Goal: Task Accomplishment & Management: Complete application form

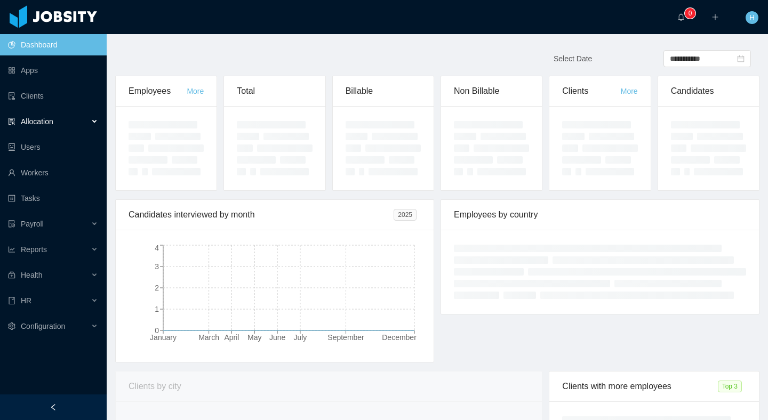
click at [90, 128] on div "Allocation" at bounding box center [53, 121] width 107 height 21
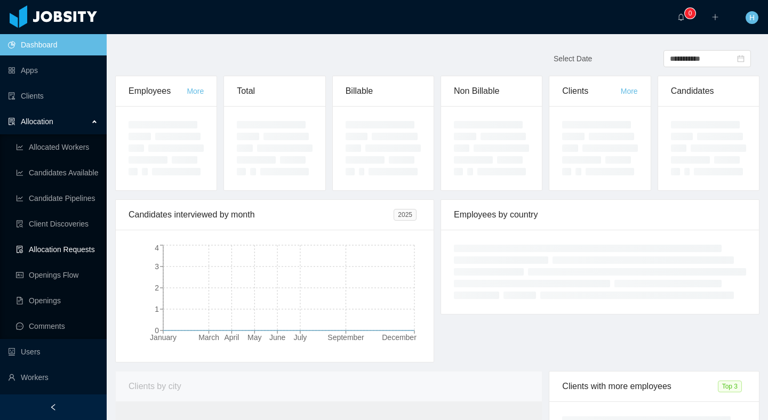
click at [66, 251] on link "Allocation Requests" at bounding box center [57, 249] width 82 height 21
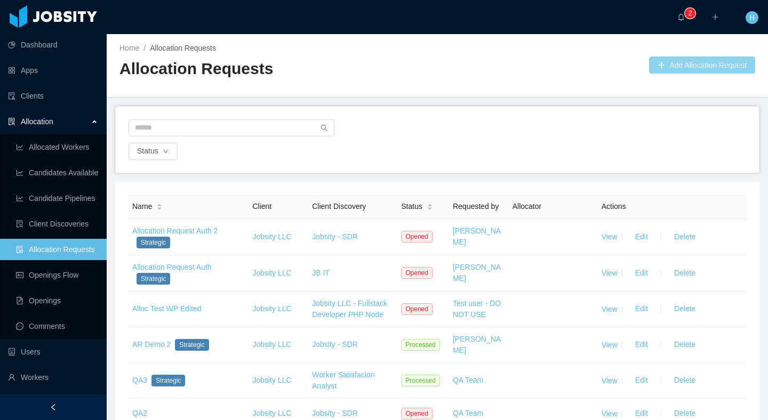
click at [702, 66] on button "Add Allocation Request" at bounding box center [702, 65] width 106 height 17
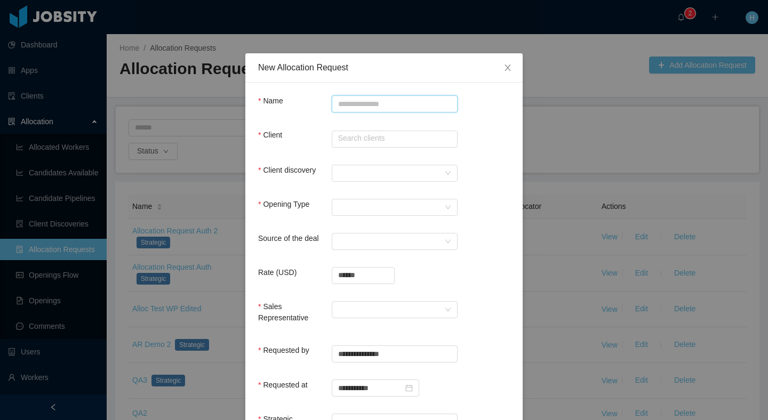
click at [345, 105] on input "Name" at bounding box center [395, 104] width 126 height 17
click at [352, 99] on input "Name" at bounding box center [395, 104] width 126 height 17
type input "**********"
click at [491, 178] on div "Client discovery" at bounding box center [384, 175] width 252 height 21
click at [399, 139] on input "text" at bounding box center [395, 139] width 126 height 17
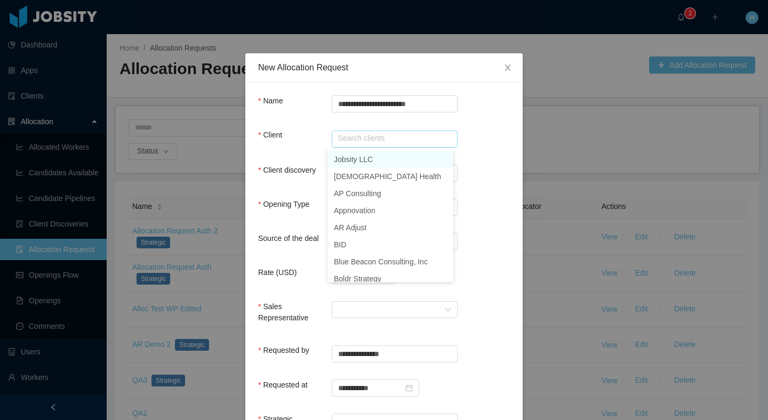
click at [376, 165] on li "Jobsity LLC" at bounding box center [391, 159] width 126 height 17
type input "**********"
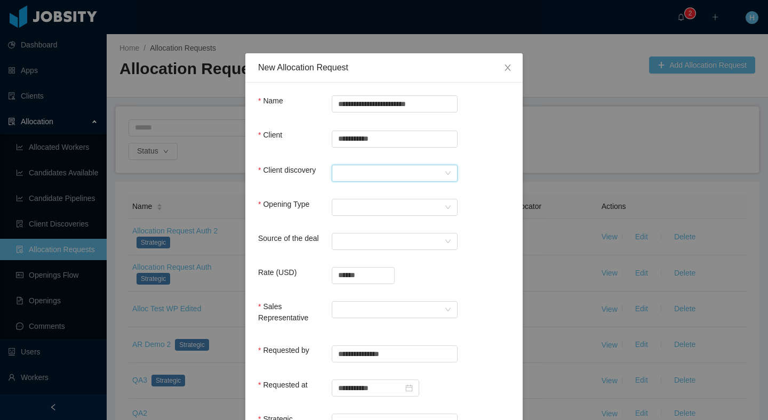
click at [368, 176] on div at bounding box center [391, 173] width 106 height 16
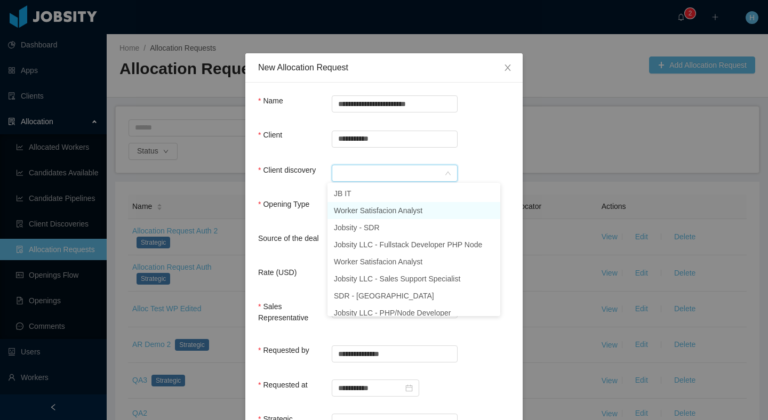
click at [361, 208] on li "Worker Satisfacion Analyst" at bounding box center [414, 210] width 173 height 17
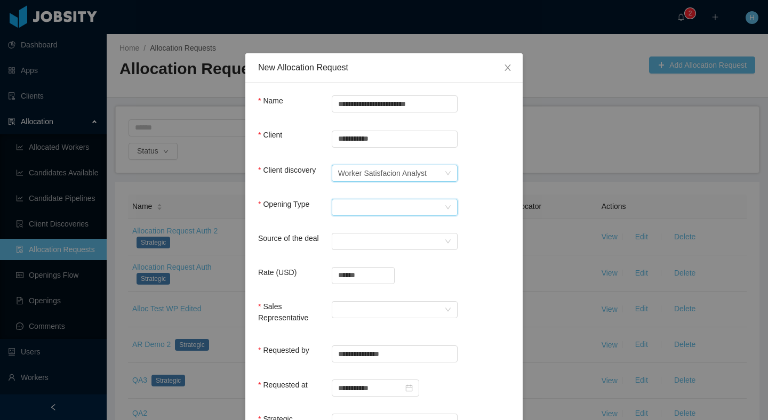
click at [378, 212] on div "Select Opening Type" at bounding box center [391, 208] width 106 height 16
click at [374, 228] on li "New client" at bounding box center [391, 227] width 126 height 17
click at [353, 241] on div "Select a Source" at bounding box center [391, 242] width 106 height 16
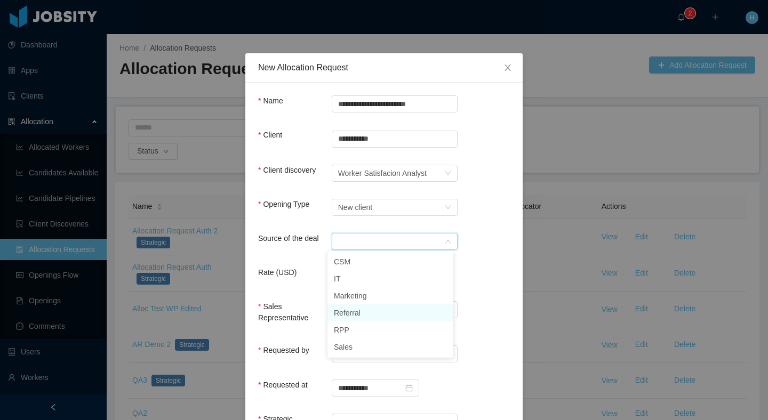
click at [345, 307] on li "Referral" at bounding box center [391, 313] width 126 height 17
click at [387, 305] on div at bounding box center [391, 310] width 106 height 16
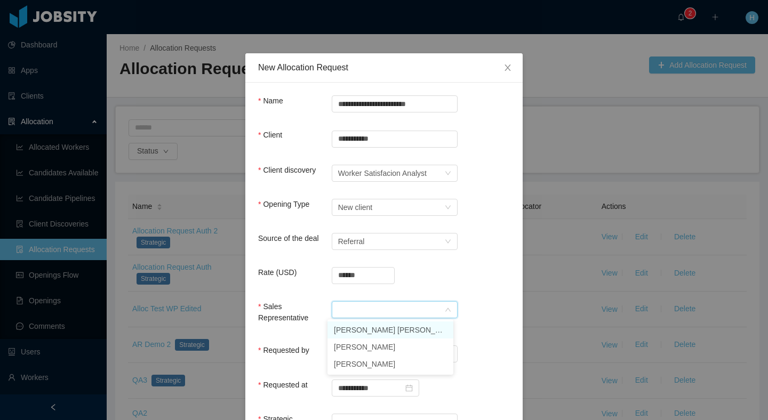
click at [386, 329] on li "[PERSON_NAME] [PERSON_NAME]" at bounding box center [391, 330] width 126 height 17
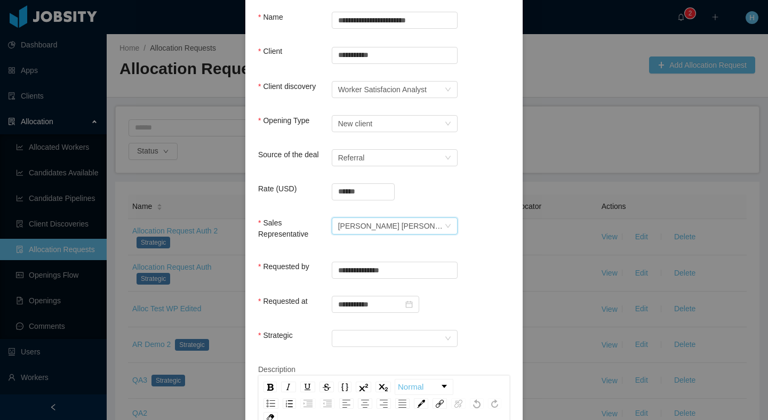
scroll to position [102, 0]
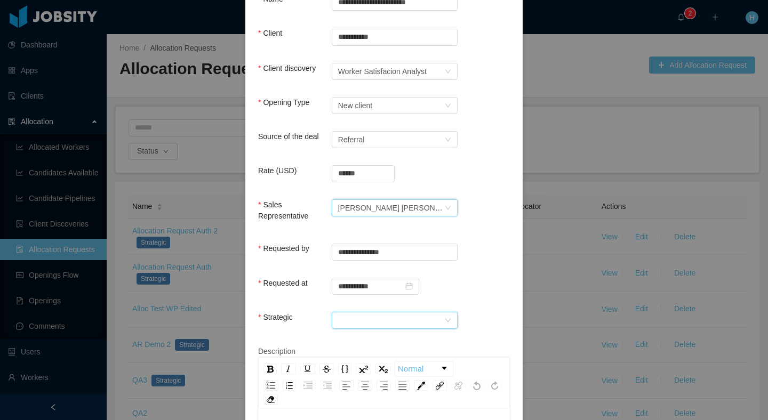
click at [396, 318] on div at bounding box center [391, 321] width 106 height 16
click at [340, 356] on li "No" at bounding box center [391, 357] width 126 height 17
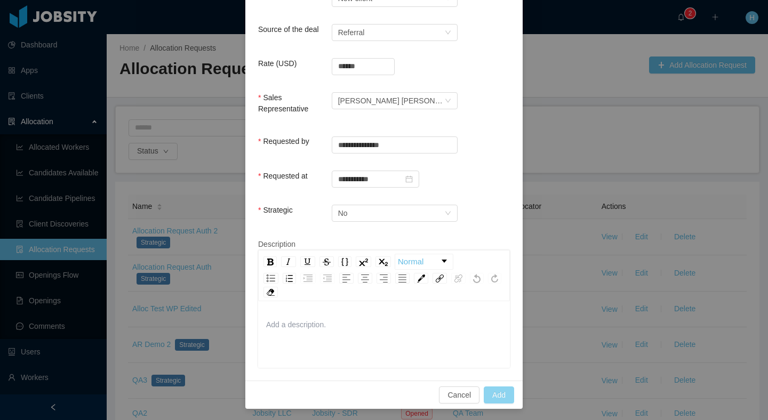
click at [496, 390] on button "Add" at bounding box center [499, 395] width 30 height 17
